Goal: Information Seeking & Learning: Learn about a topic

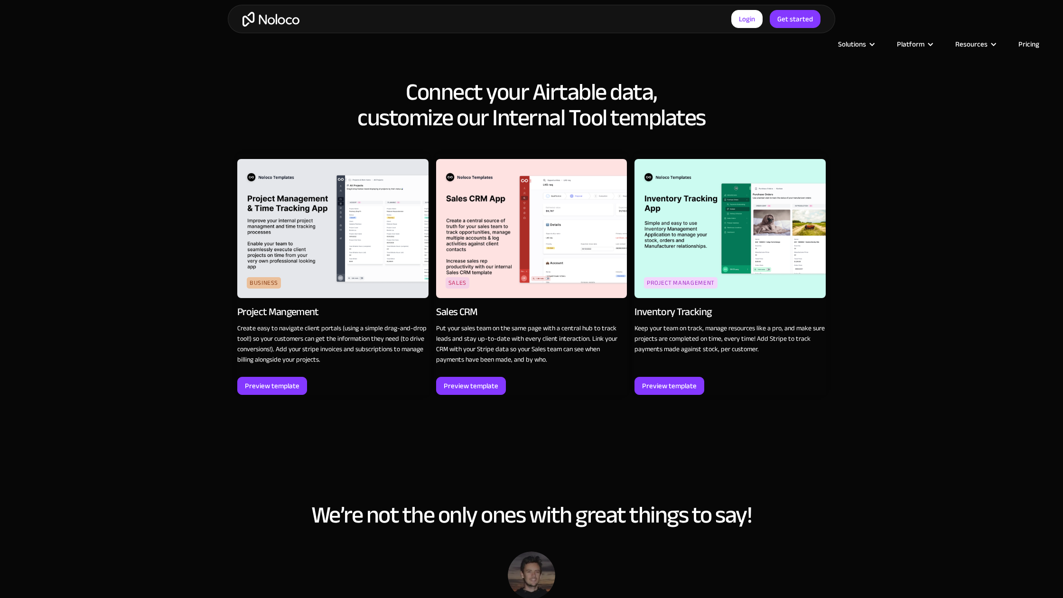
scroll to position [1569, 0]
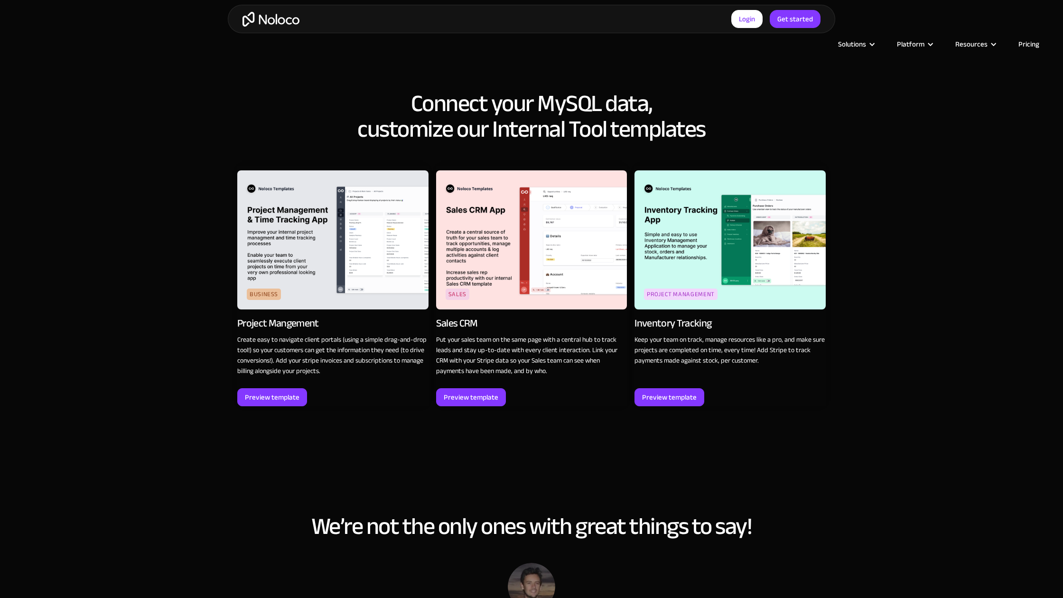
scroll to position [1569, 0]
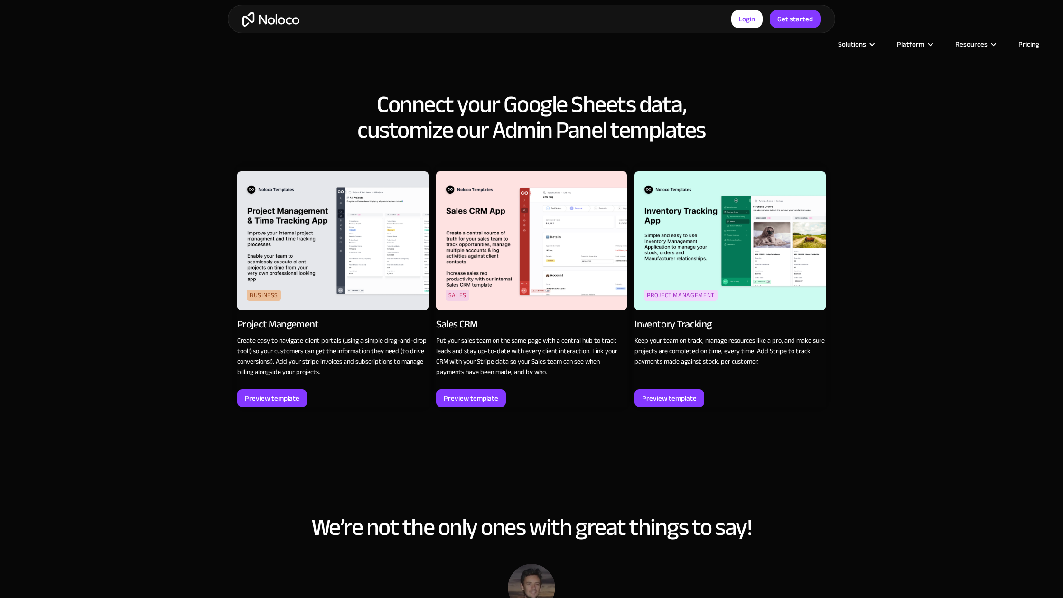
scroll to position [2107, 0]
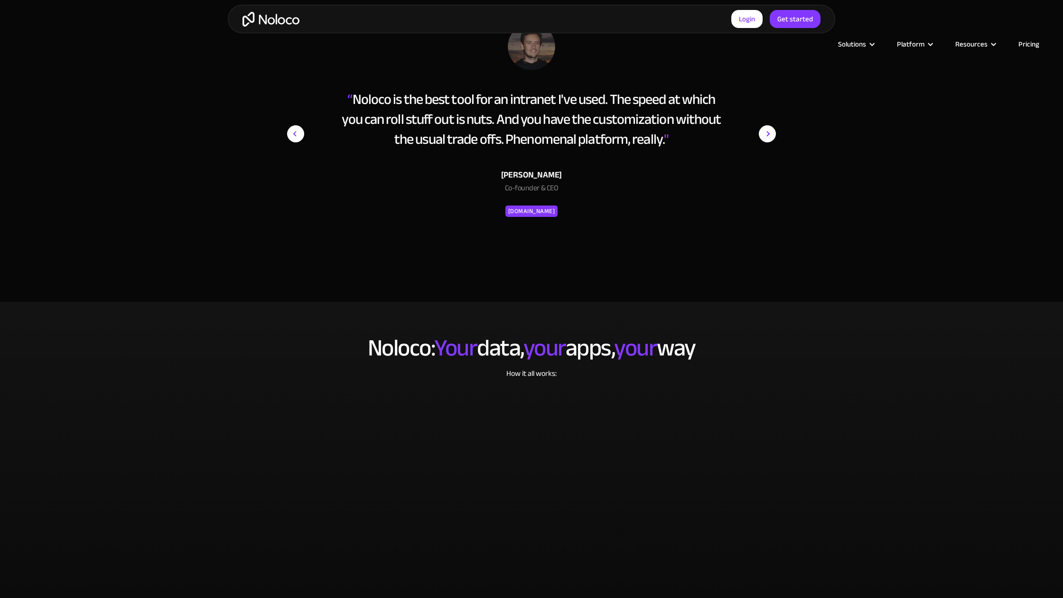
scroll to position [2108, 0]
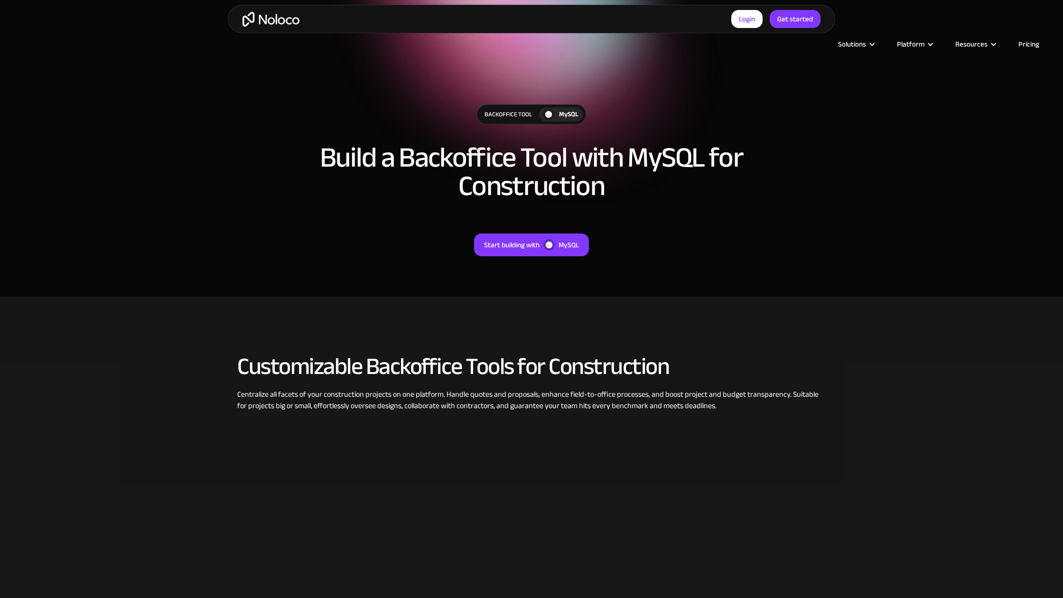
scroll to position [489, 0]
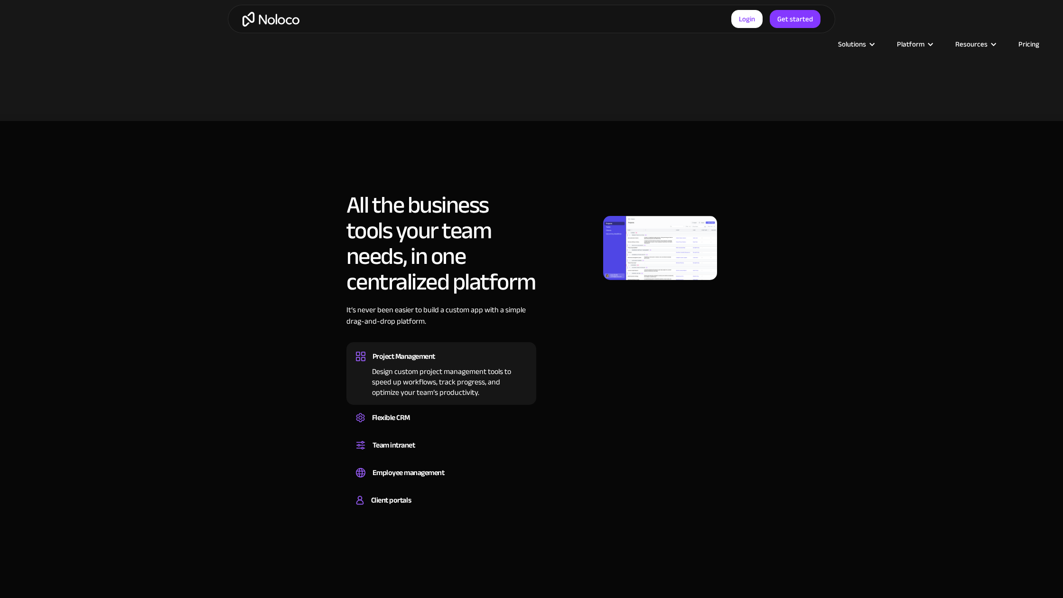
scroll to position [1025, 0]
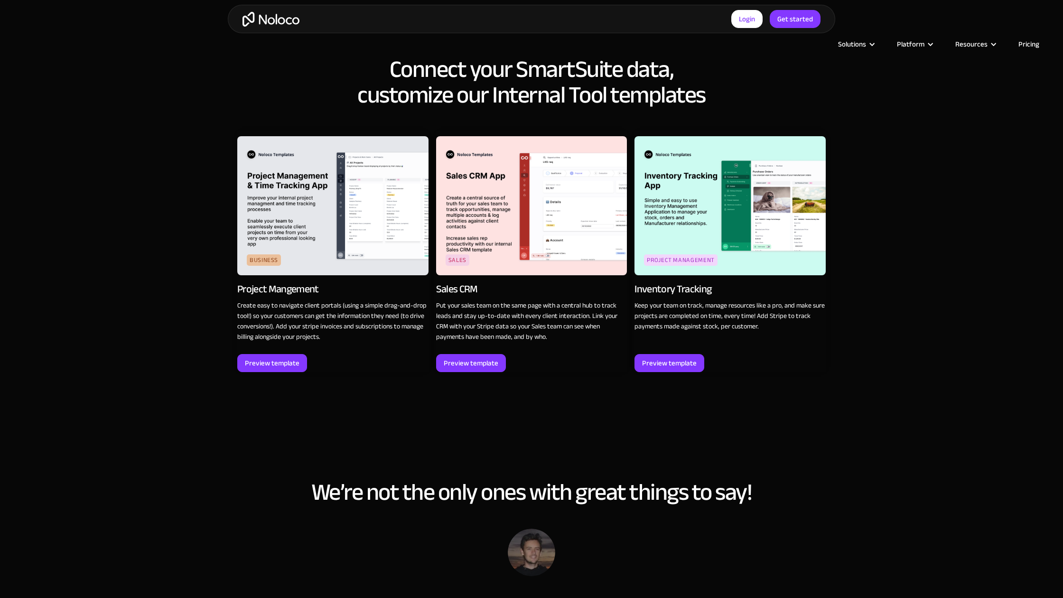
scroll to position [1569, 0]
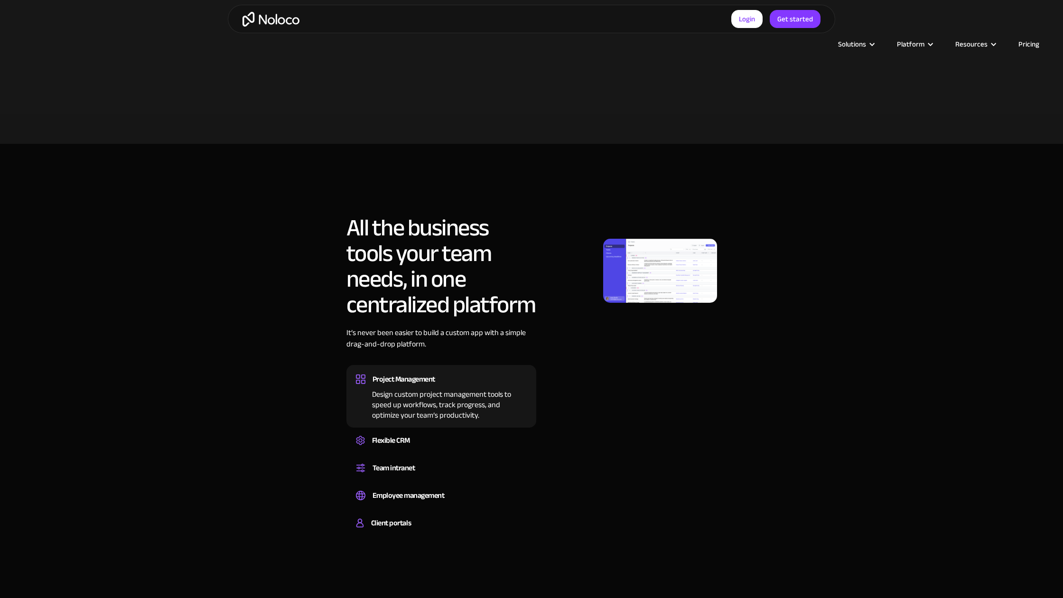
scroll to position [1029, 0]
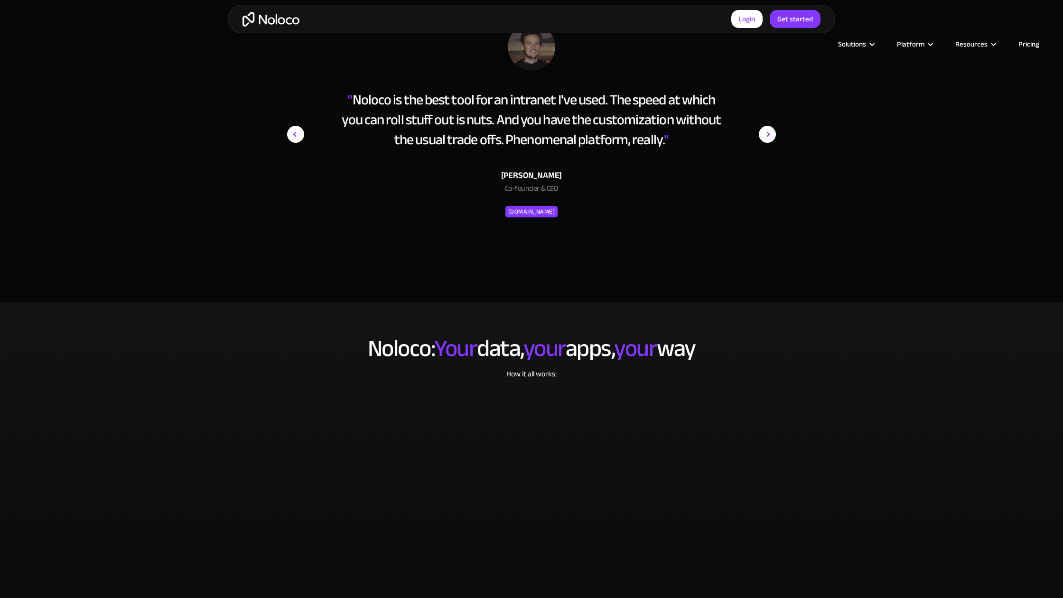
scroll to position [2108, 0]
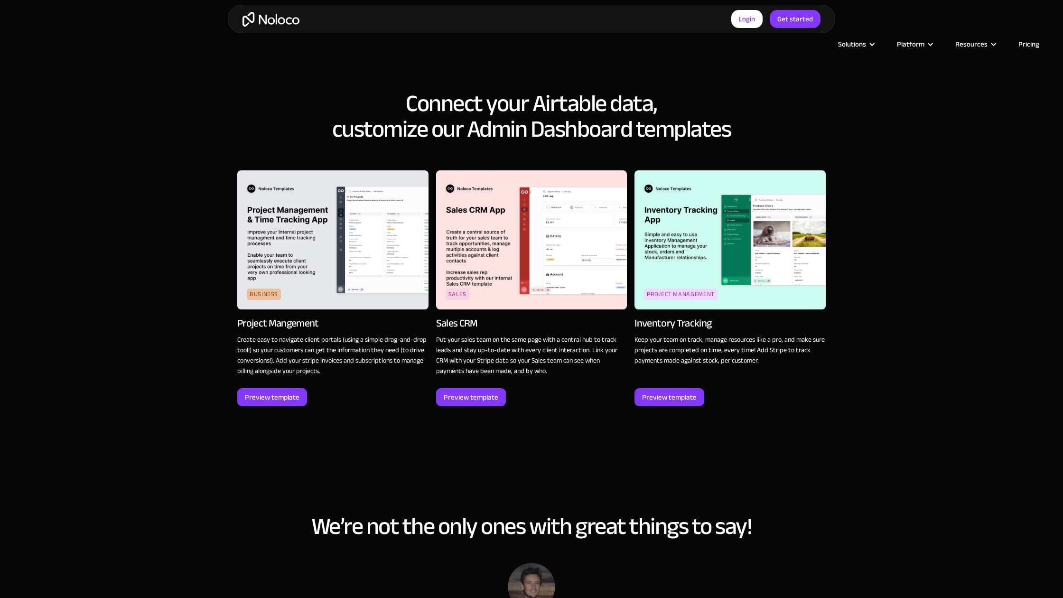
scroll to position [2108, 0]
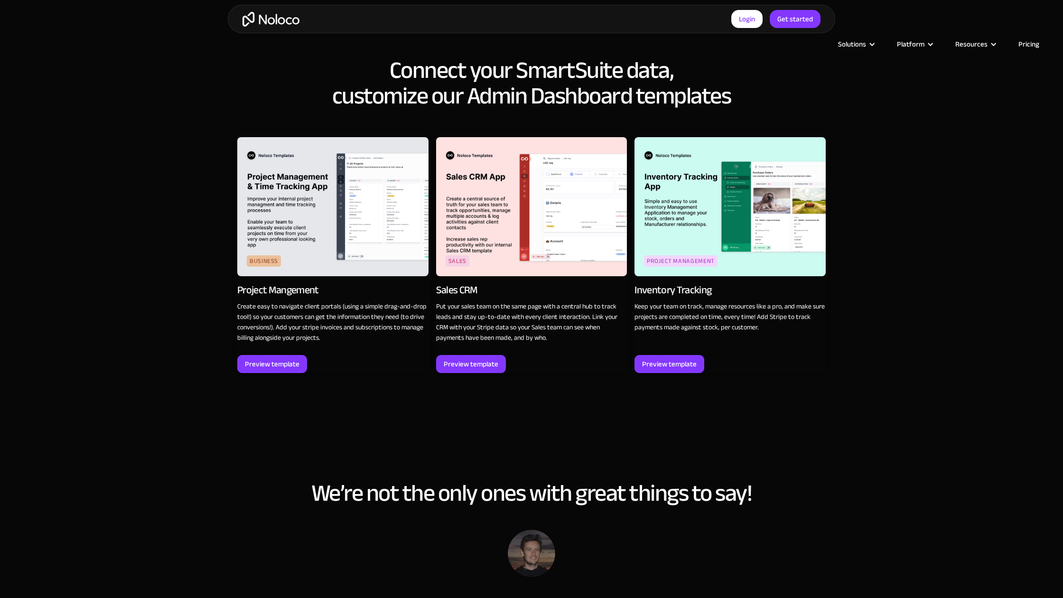
scroll to position [2107, 0]
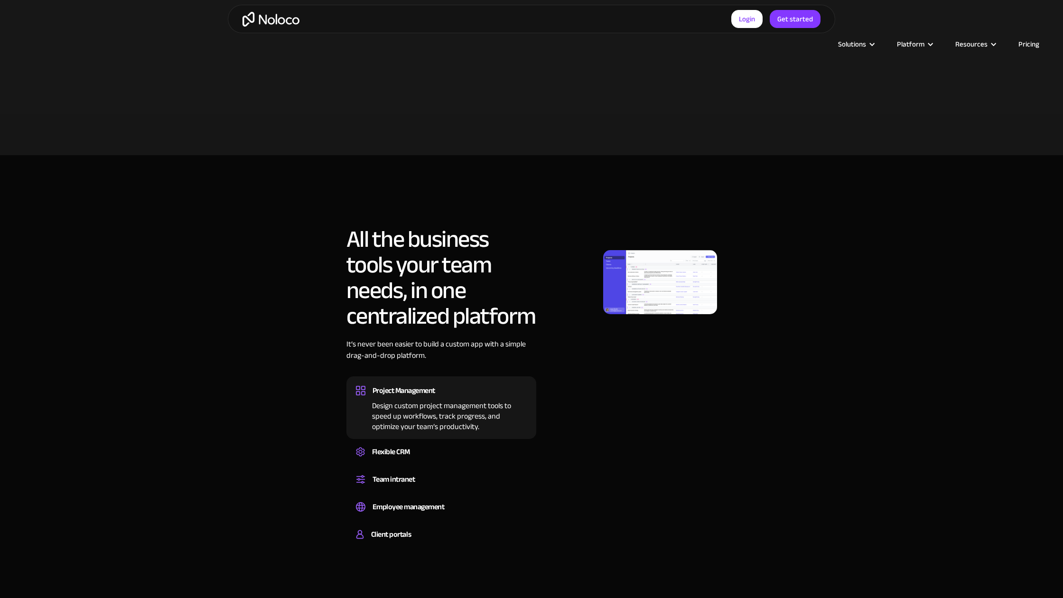
scroll to position [1029, 0]
